Goal: Task Accomplishment & Management: Manage account settings

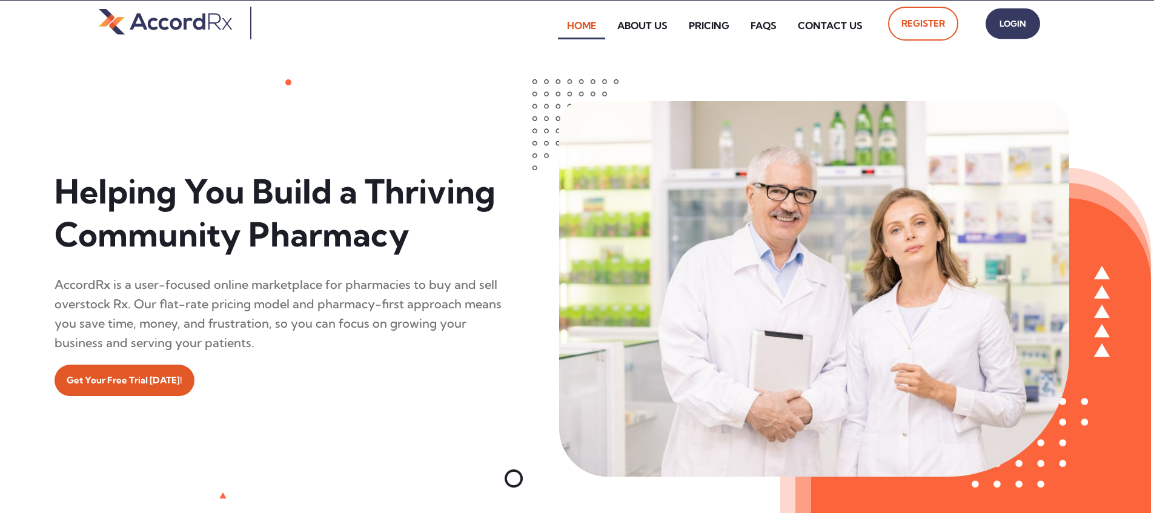
click at [553, 24] on span "Login" at bounding box center [1012, 24] width 30 height 18
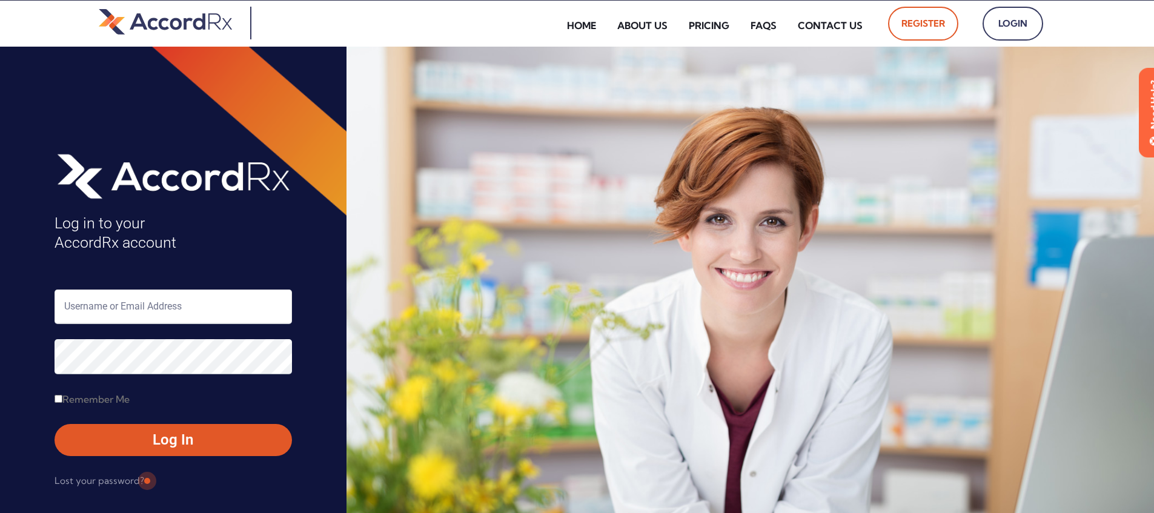
click at [118, 310] on input "text" at bounding box center [173, 306] width 237 height 35
type input "ARX-Erica"
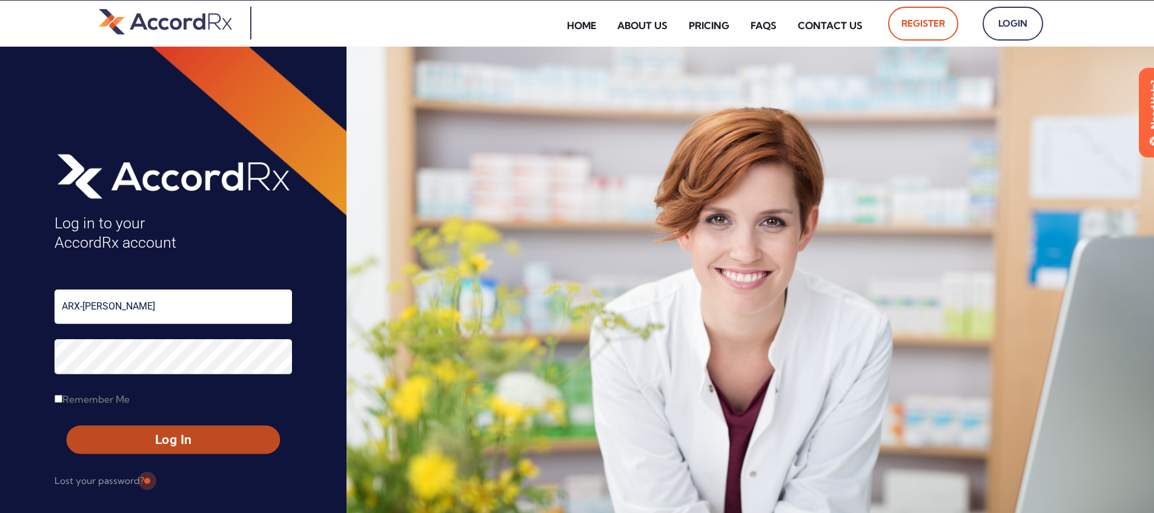
click at [146, 442] on span "Log In" at bounding box center [173, 440] width 191 height 18
